Goal: Navigation & Orientation: Understand site structure

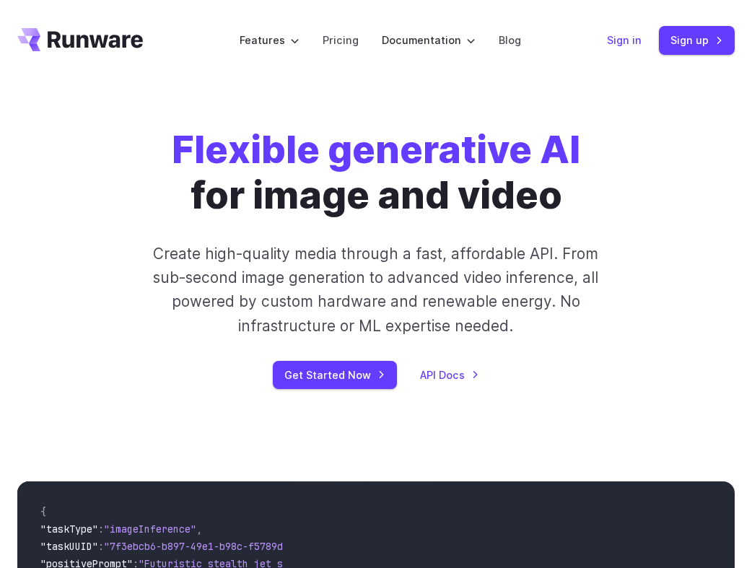
click at [617, 40] on link "Sign in" at bounding box center [624, 40] width 35 height 17
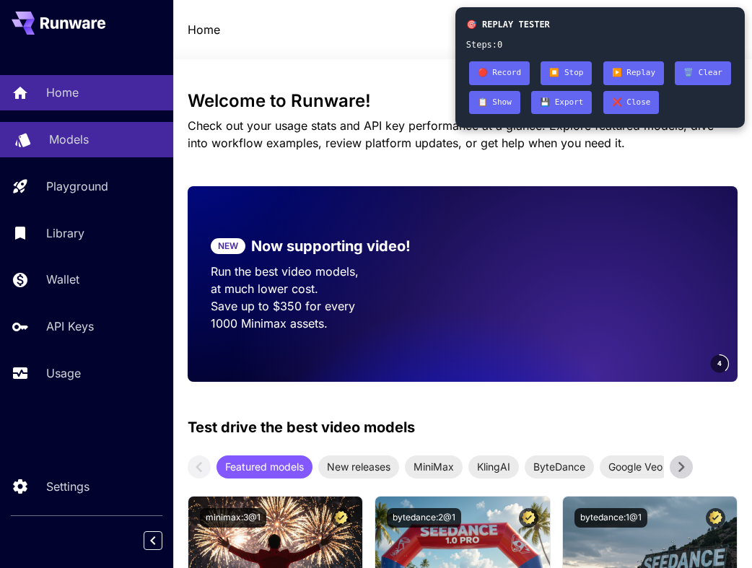
click at [85, 139] on p "Models" at bounding box center [69, 139] width 40 height 17
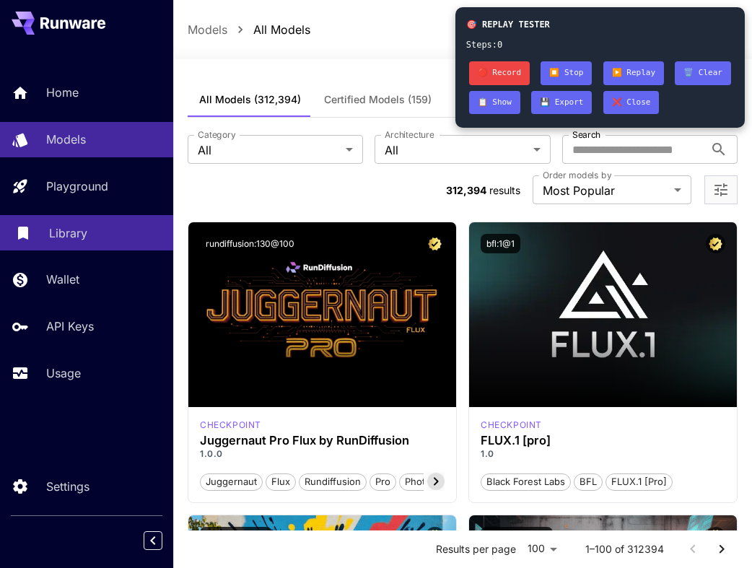
click at [71, 235] on p "Library" at bounding box center [68, 232] width 38 height 17
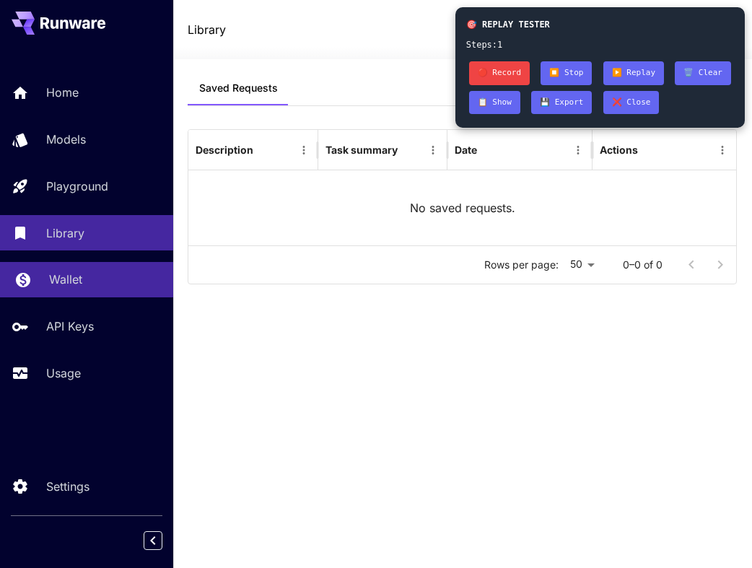
click at [74, 289] on link "Wallet" at bounding box center [86, 279] width 173 height 35
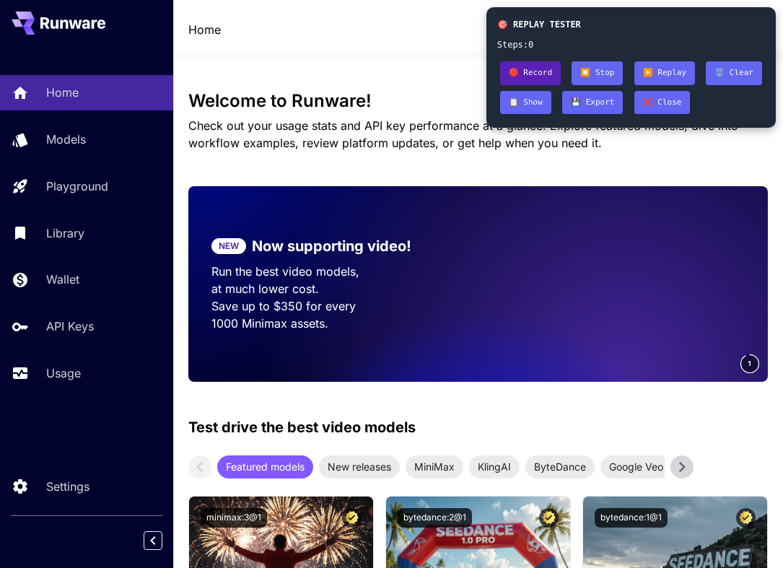
click at [543, 68] on button "🔴 Record" at bounding box center [530, 73] width 61 height 24
